Goal: Task Accomplishment & Management: Complete application form

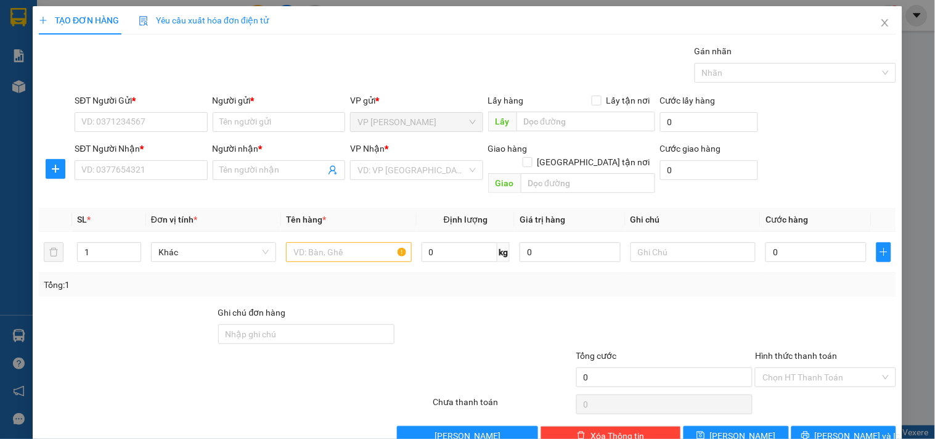
click at [144, 183] on div "SĐT Người Nhận * VD: 0377654321" at bounding box center [141, 163] width 133 height 43
click at [157, 174] on input "SĐT Người Nhận *" at bounding box center [141, 170] width 133 height 20
type input "0913979838"
click at [284, 174] on input "Người nhận *" at bounding box center [272, 170] width 105 height 14
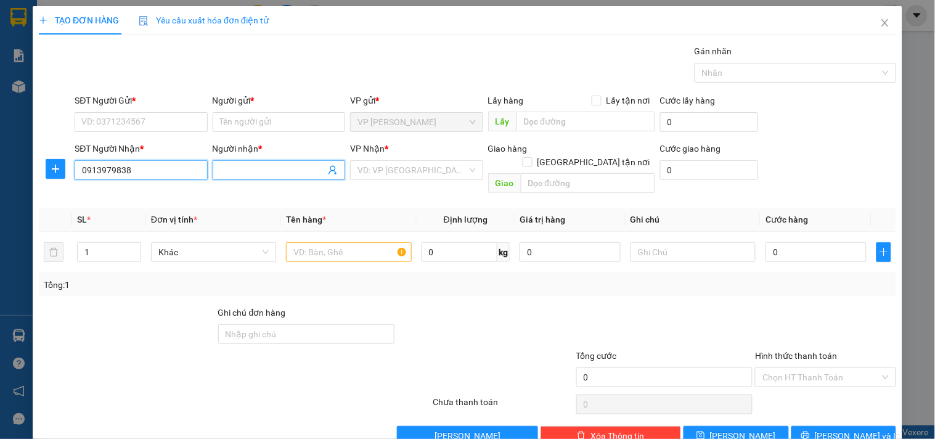
click at [154, 176] on input "0913979838" at bounding box center [141, 170] width 133 height 20
click at [229, 173] on input "Người nhận *" at bounding box center [272, 170] width 105 height 14
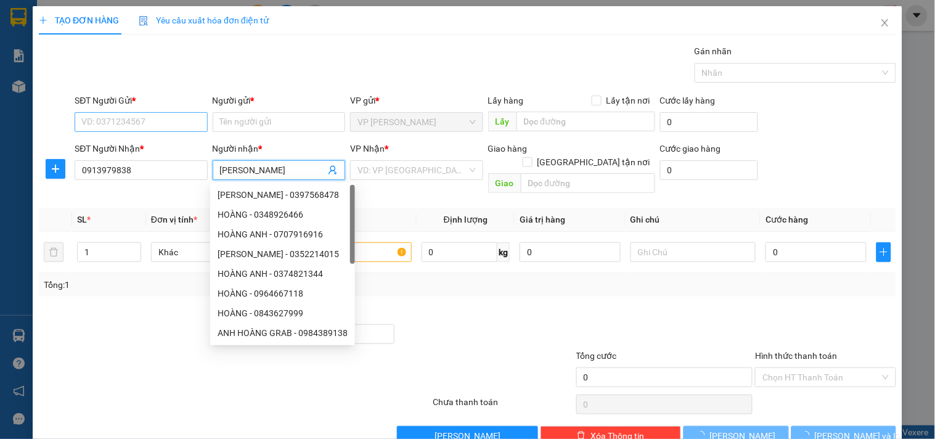
type input "[PERSON_NAME]"
click at [121, 125] on input "SĐT Người Gửi *" at bounding box center [141, 122] width 133 height 20
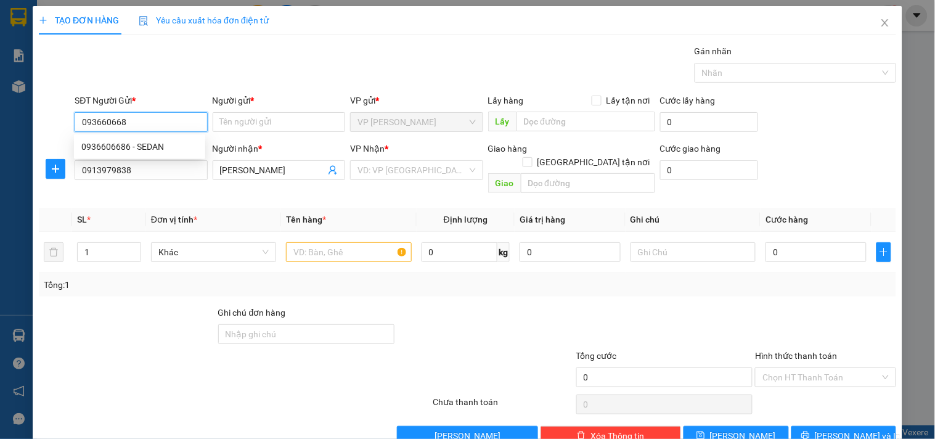
type input "0936606686"
click at [131, 146] on div "0936606686 - SEDAN" at bounding box center [139, 147] width 117 height 14
type input "SEDAN"
type input "40.000"
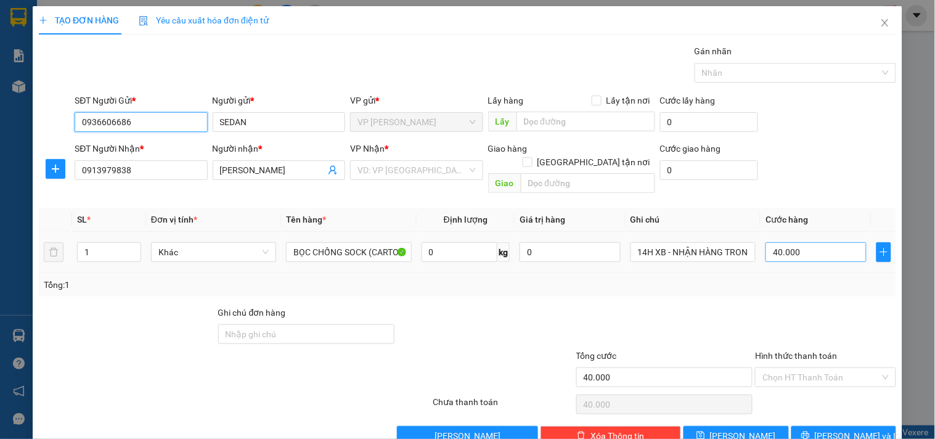
type input "0936606686"
click at [819, 242] on input "40.000" at bounding box center [816, 252] width 101 height 20
type input "3"
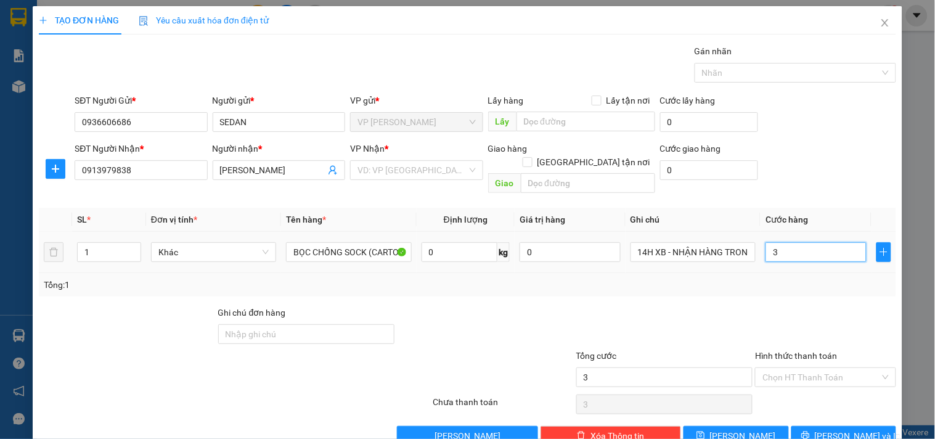
type input "30"
type input "30.000"
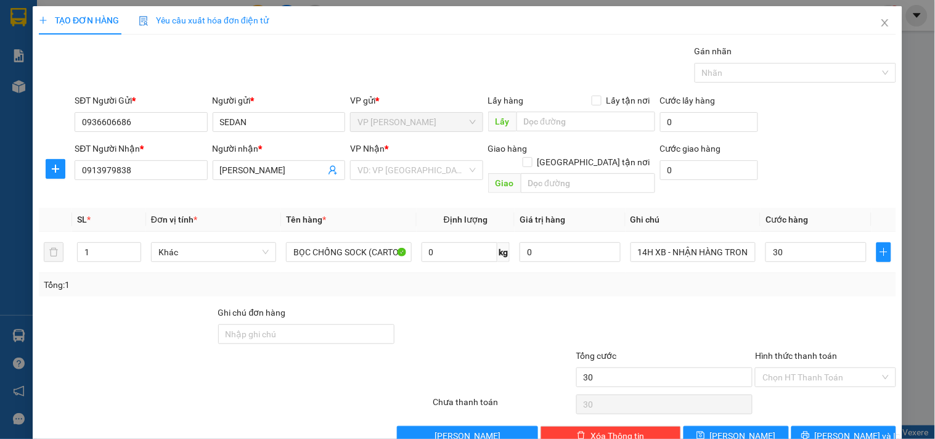
type input "30.000"
click at [847, 125] on div "SĐT Người Gửi * 0936606686 Người gửi * SEDAN VP gửi * VP [PERSON_NAME] Lấy hàng…" at bounding box center [485, 115] width 827 height 43
click at [798, 426] on button "[PERSON_NAME] và In" at bounding box center [844, 436] width 105 height 20
click at [389, 170] on input "search" at bounding box center [412, 170] width 109 height 18
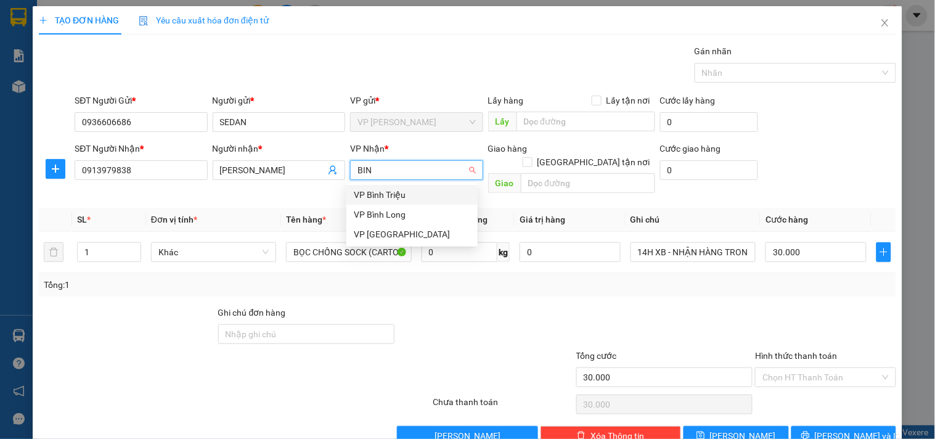
type input "BINH"
click at [379, 242] on div "VP [GEOGRAPHIC_DATA]" at bounding box center [412, 234] width 131 height 20
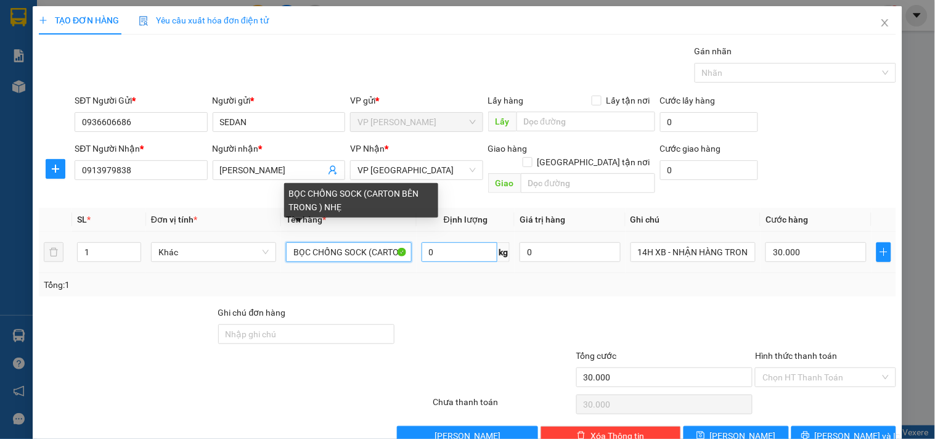
scroll to position [0, 75]
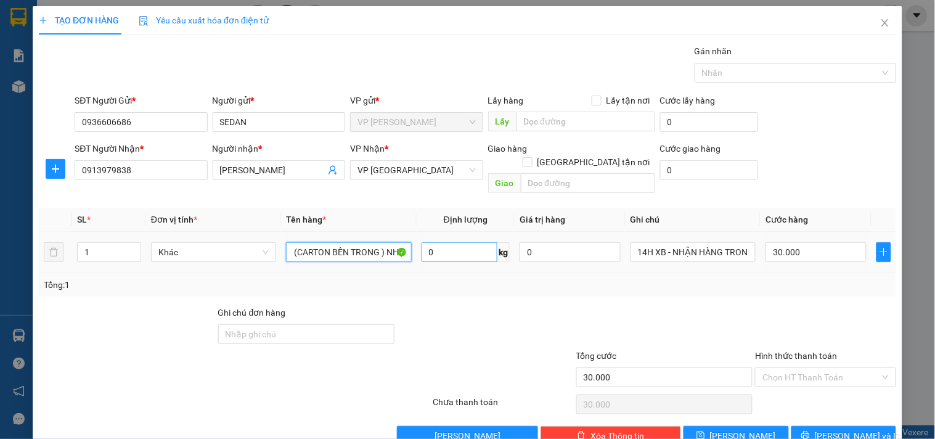
drag, startPoint x: 365, startPoint y: 243, endPoint x: 438, endPoint y: 242, distance: 73.4
click at [438, 242] on tr "1 Khác BỌC CHỐNG SOCK (CARTON BÊN TRONG ) NHẸ 0 kg 0 14H XB - NHẬN HÀNG TRONG N…" at bounding box center [468, 252] width 858 height 41
type input "BỌC CHỐNG SỐC"
click at [843, 429] on span "[PERSON_NAME] và In" at bounding box center [858, 436] width 86 height 14
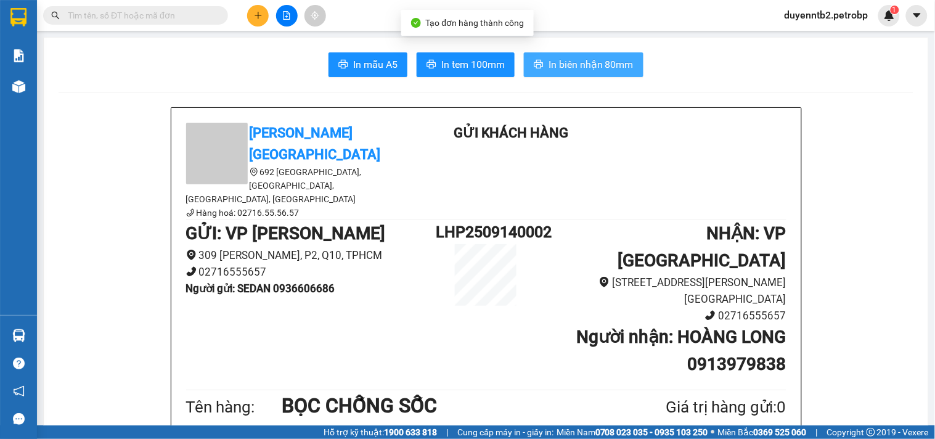
click at [565, 65] on span "In biên nhận 80mm" at bounding box center [591, 64] width 85 height 15
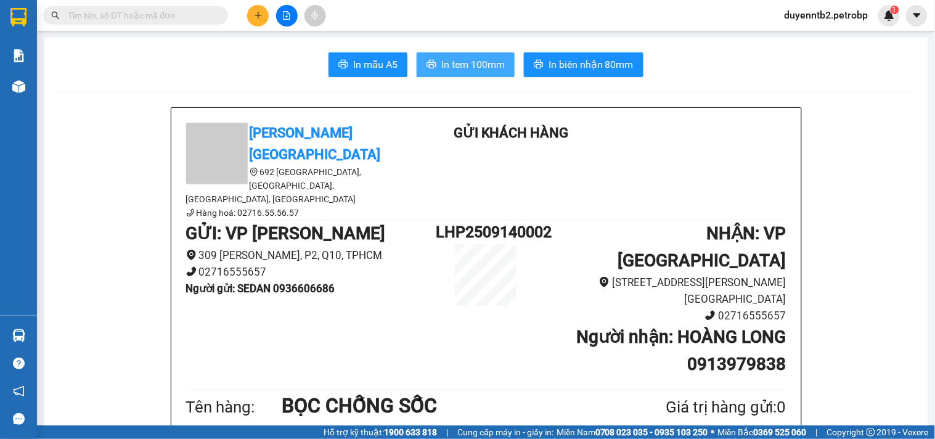
click at [442, 64] on span "In tem 100mm" at bounding box center [473, 64] width 64 height 15
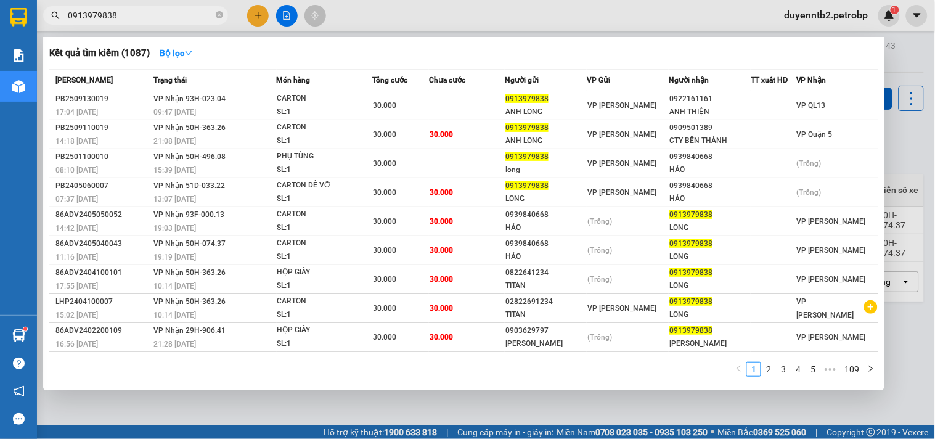
type input "0913979838"
